Goal: Information Seeking & Learning: Learn about a topic

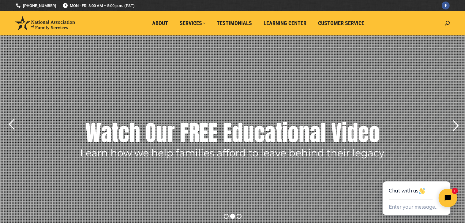
click at [318, 144] on rs-layer "Watch Our FREE Educational Video" at bounding box center [233, 133] width 294 height 31
drag, startPoint x: 318, startPoint y: 144, endPoint x: 315, endPoint y: 146, distance: 3.3
click at [317, 144] on rs-layer "Watch Our FREE Educational Video" at bounding box center [233, 133] width 294 height 31
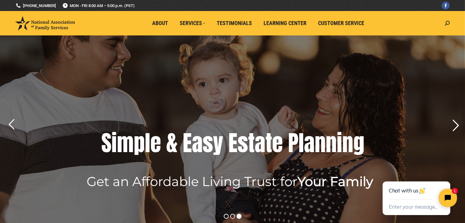
click at [458, 125] on rs-arrow at bounding box center [455, 125] width 15 height 15
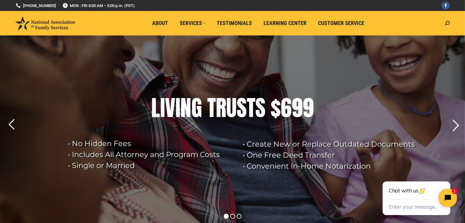
click at [455, 126] on rs-arrow at bounding box center [455, 125] width 15 height 15
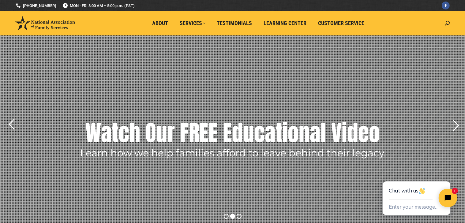
click at [455, 126] on rs-arrow at bounding box center [455, 125] width 15 height 15
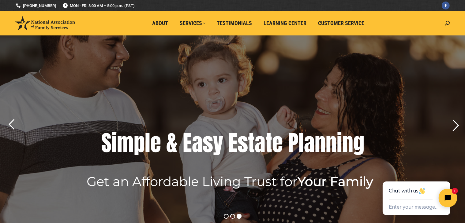
click at [455, 126] on rs-arrow at bounding box center [455, 125] width 15 height 15
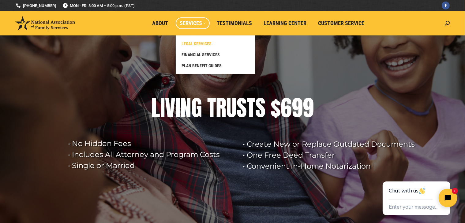
click at [203, 46] on link "LEGAL SERVICES" at bounding box center [215, 43] width 73 height 11
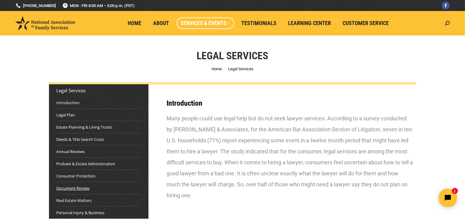
click at [77, 188] on link "Document Review" at bounding box center [73, 188] width 33 height 6
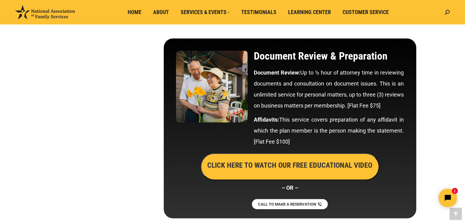
scroll to position [2461, 0]
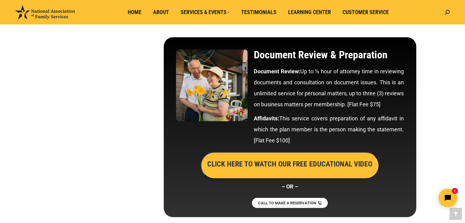
click at [307, 168] on h3 "CLICK HERE TO WATCH OUR FREE EDUCATIONAL VIDEO" at bounding box center [289, 164] width 165 height 10
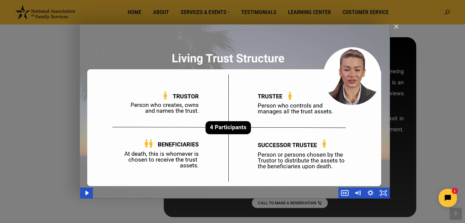
drag, startPoint x: 306, startPoint y: 168, endPoint x: 311, endPoint y: 202, distance: 34.3
click at [306, 170] on img "Main Video - Full Webinar (Emma) Landon V1.4" at bounding box center [235, 111] width 310 height 174
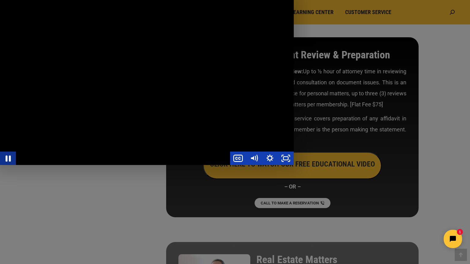
click at [6, 167] on icon "Pause" at bounding box center [7, 159] width 19 height 16
